Goal: Navigation & Orientation: Understand site structure

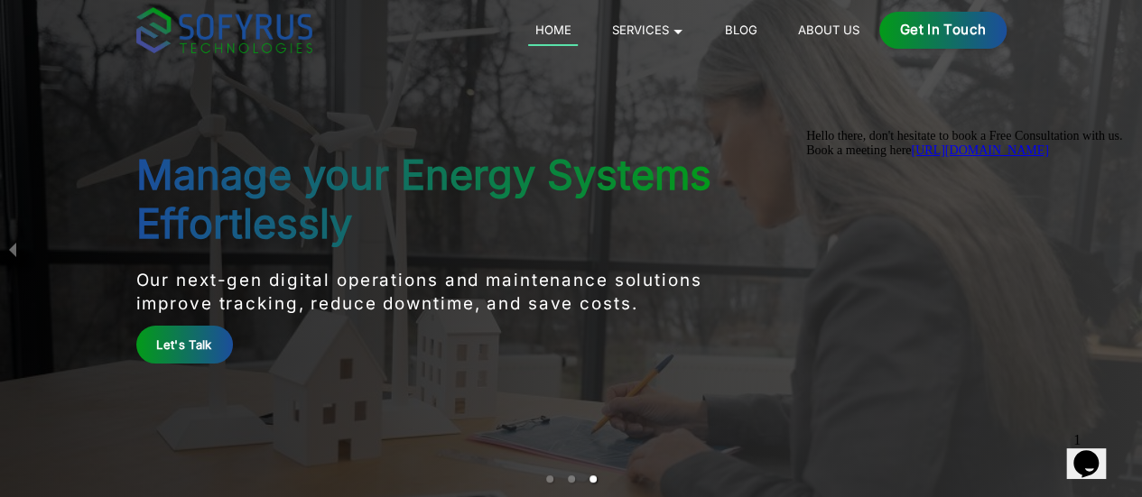
click at [932, 42] on div "Home Services 🞃 Mobile Development Transform your ideas into powerful mobile ap…" at bounding box center [754, 30] width 506 height 37
click at [866, 25] on link "About Us" at bounding box center [828, 30] width 75 height 22
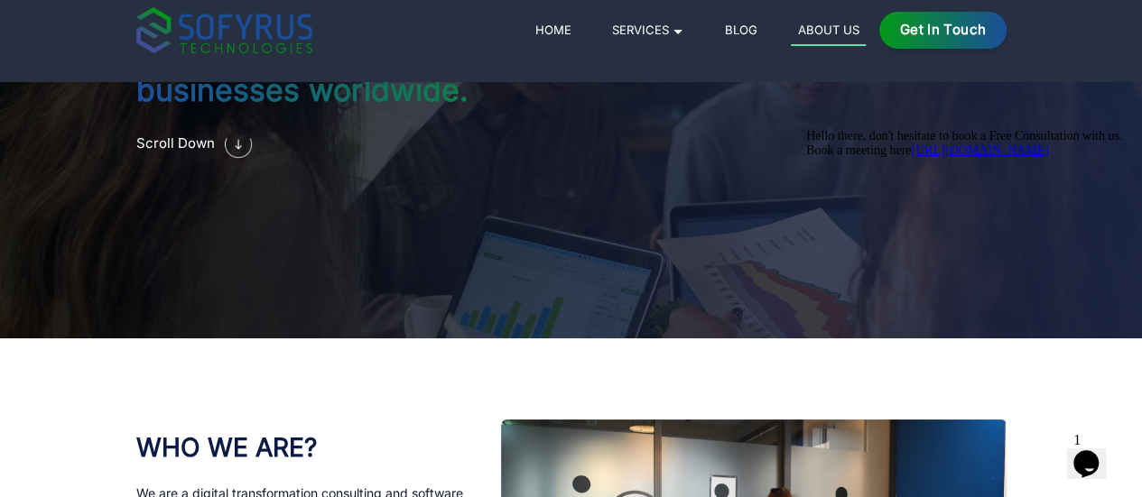
scroll to position [156, 0]
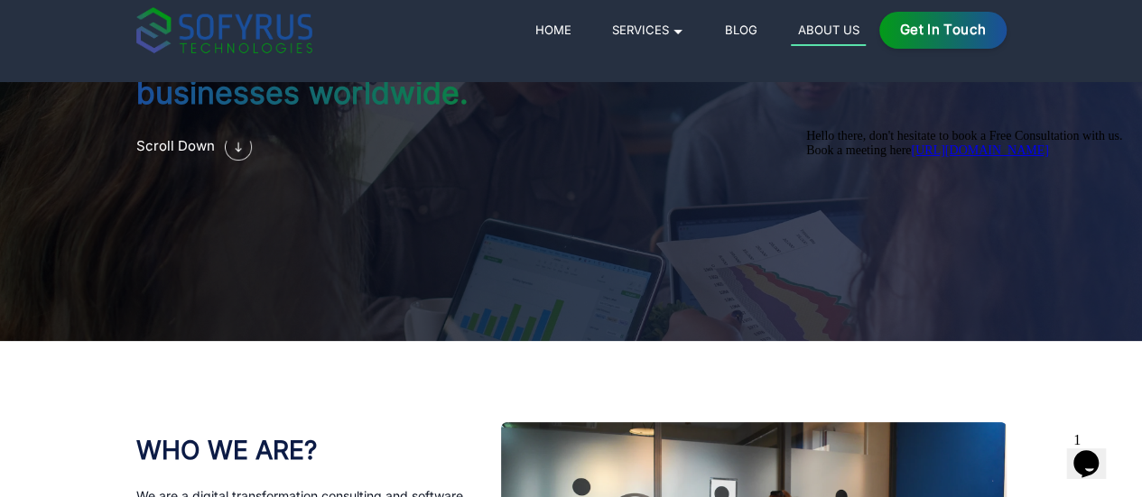
click at [764, 32] on link "Blog" at bounding box center [741, 30] width 46 height 22
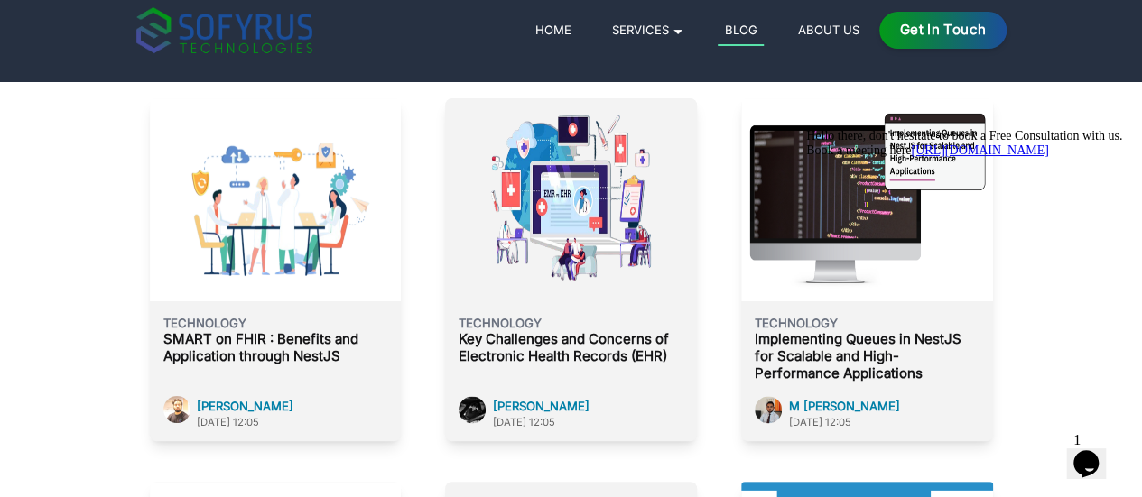
scroll to position [4437, 0]
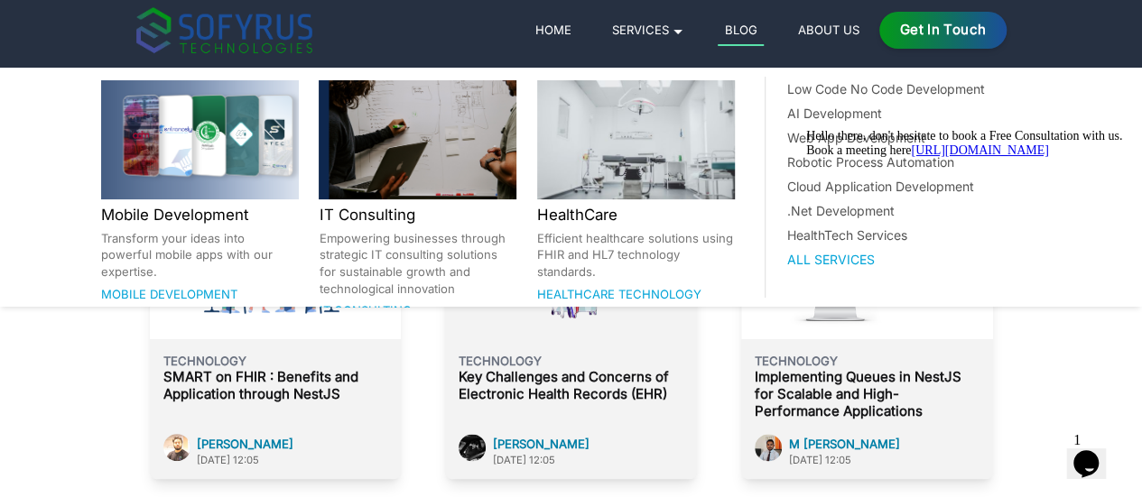
click at [691, 31] on link "Services 🞃" at bounding box center [648, 30] width 86 height 22
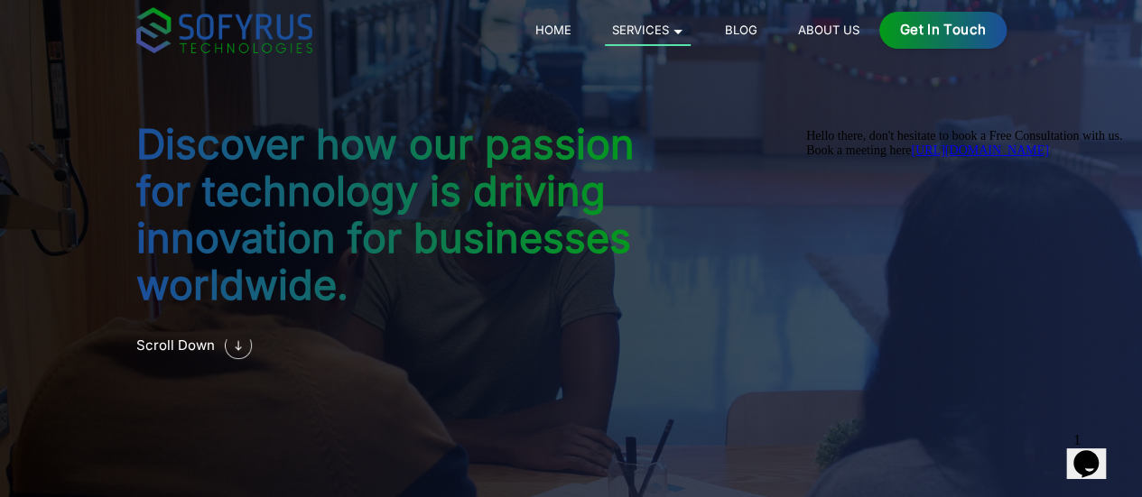
click at [578, 24] on link "Home" at bounding box center [553, 30] width 50 height 22
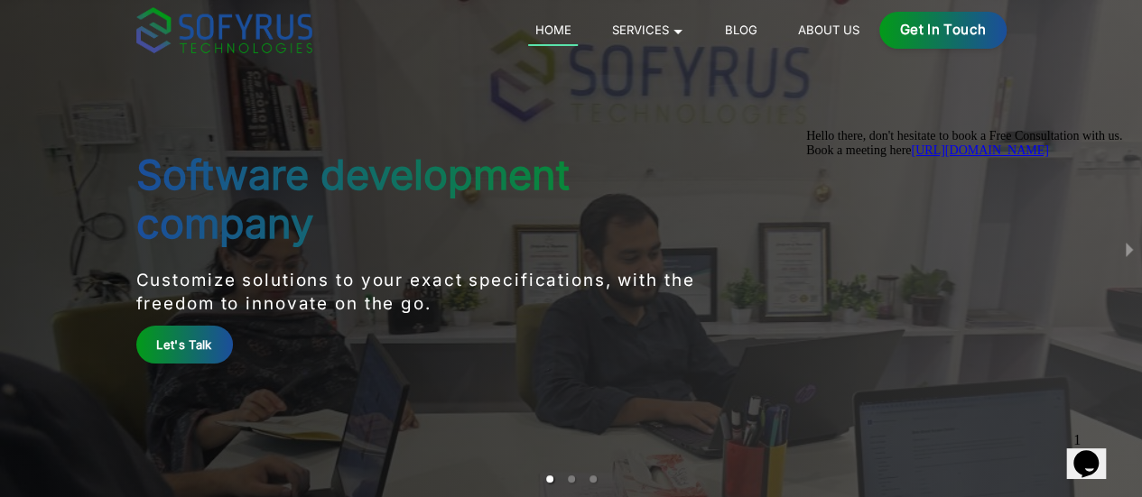
click at [806, 129] on icon "Chat attention grabber" at bounding box center [806, 129] width 0 height 0
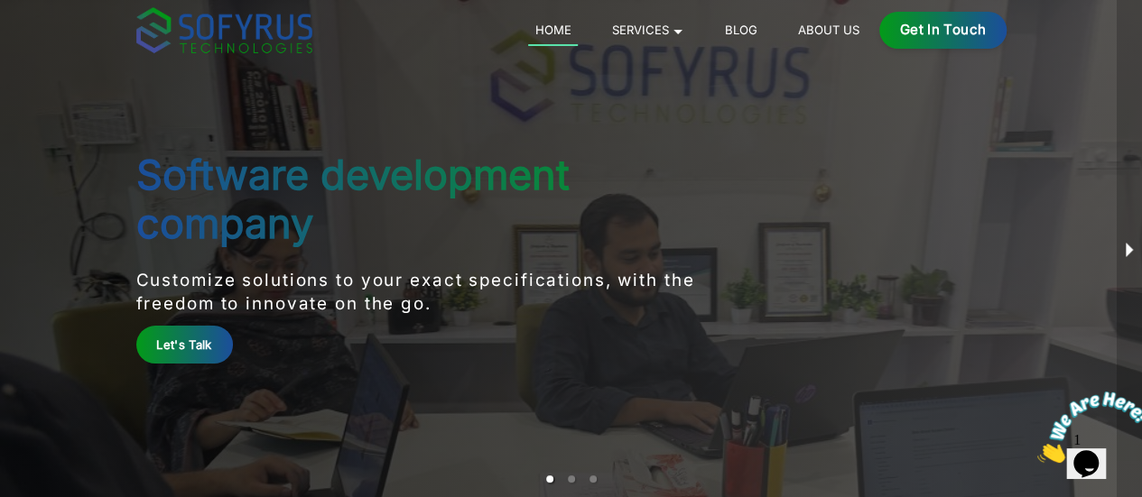
click at [1119, 252] on button "next slide / item" at bounding box center [1129, 248] width 25 height 497
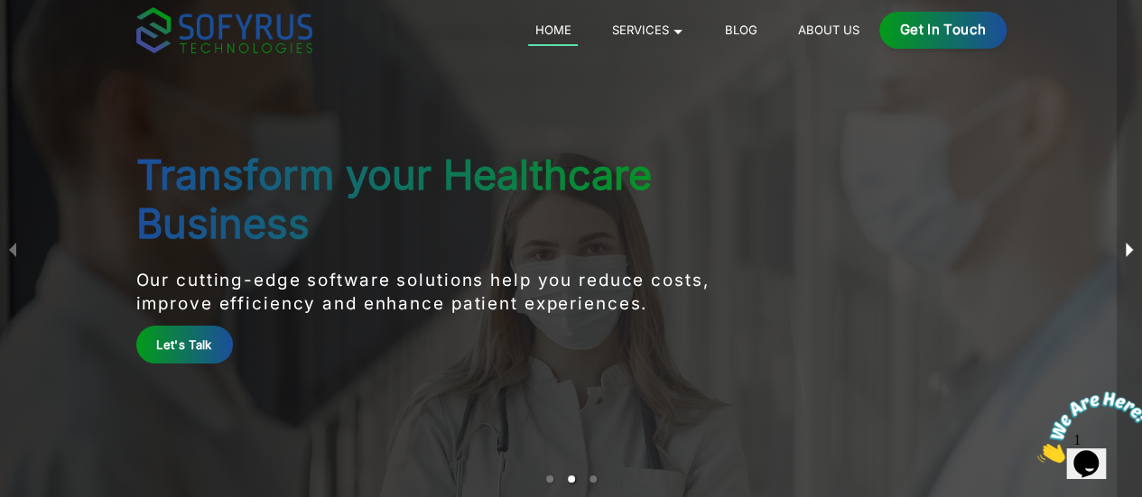
click at [1119, 252] on button "next slide / item" at bounding box center [1129, 248] width 25 height 497
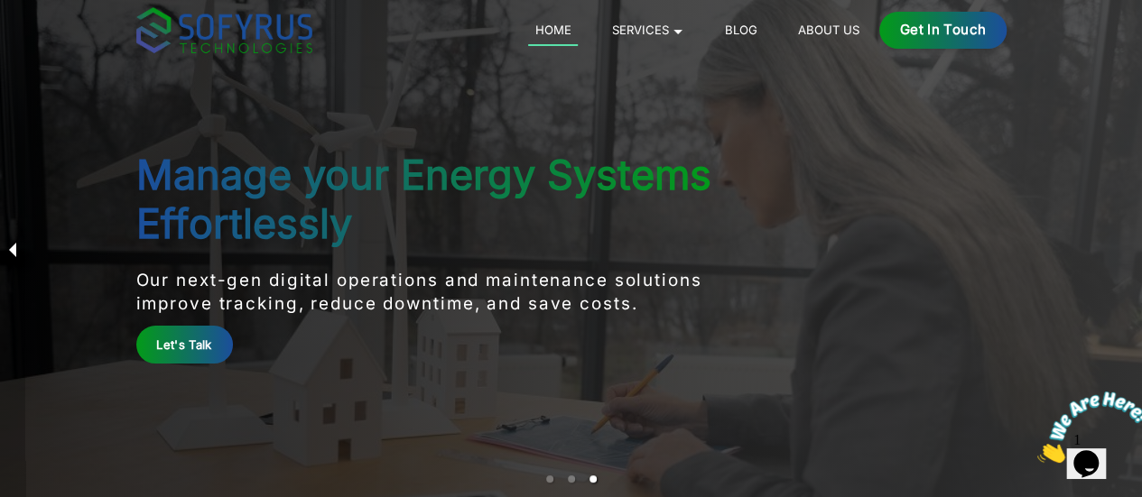
click at [9, 255] on button "previous slide / item" at bounding box center [12, 248] width 25 height 497
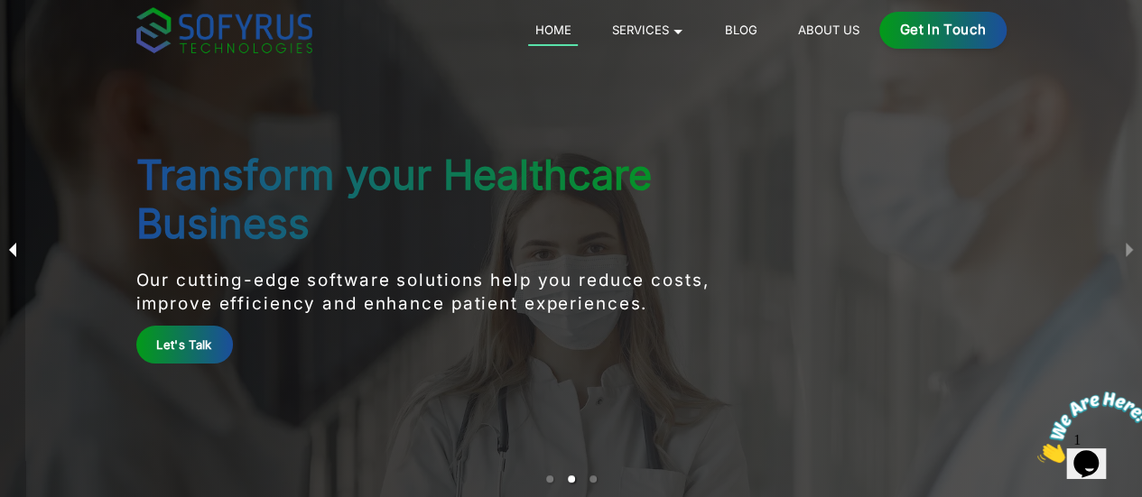
click at [9, 255] on button "previous slide / item" at bounding box center [12, 248] width 25 height 497
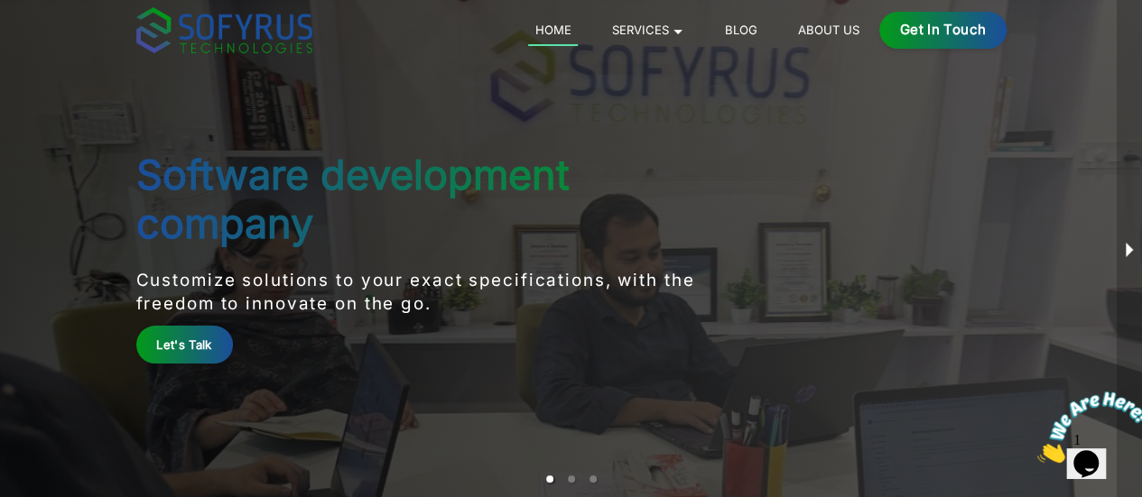
click at [1128, 248] on button "next slide / item" at bounding box center [1129, 248] width 25 height 497
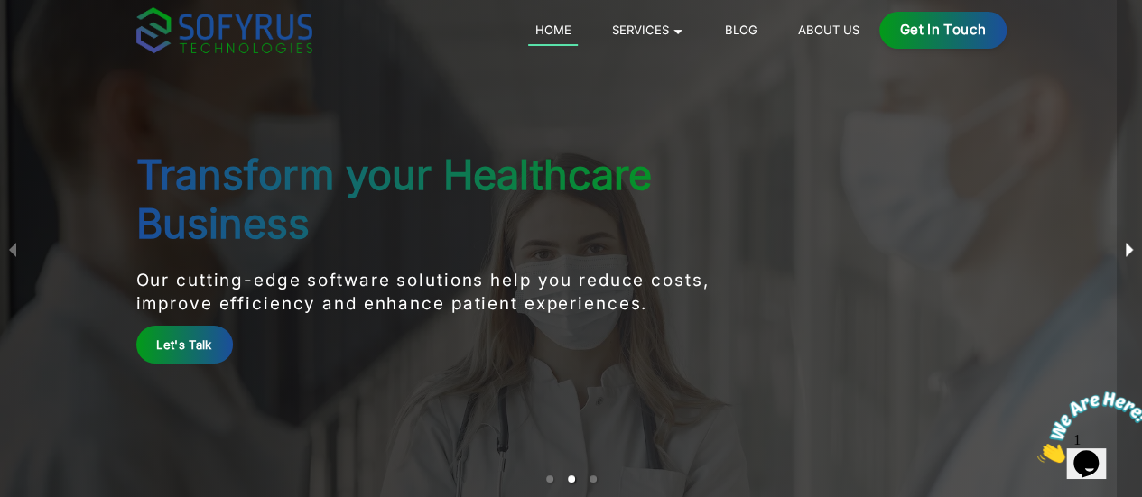
click at [1128, 248] on button "next slide / item" at bounding box center [1129, 248] width 25 height 497
